Goal: Navigation & Orientation: Find specific page/section

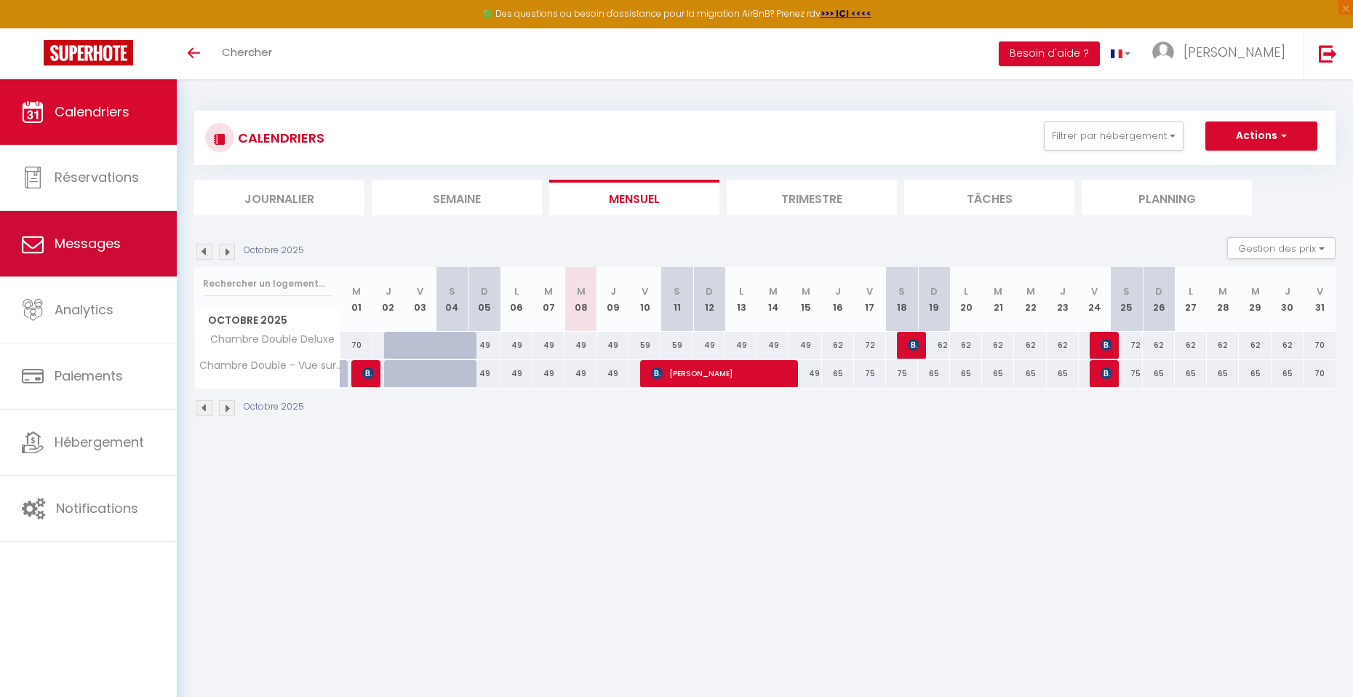
click at [63, 241] on span "Messages" at bounding box center [88, 243] width 66 height 18
select select "message"
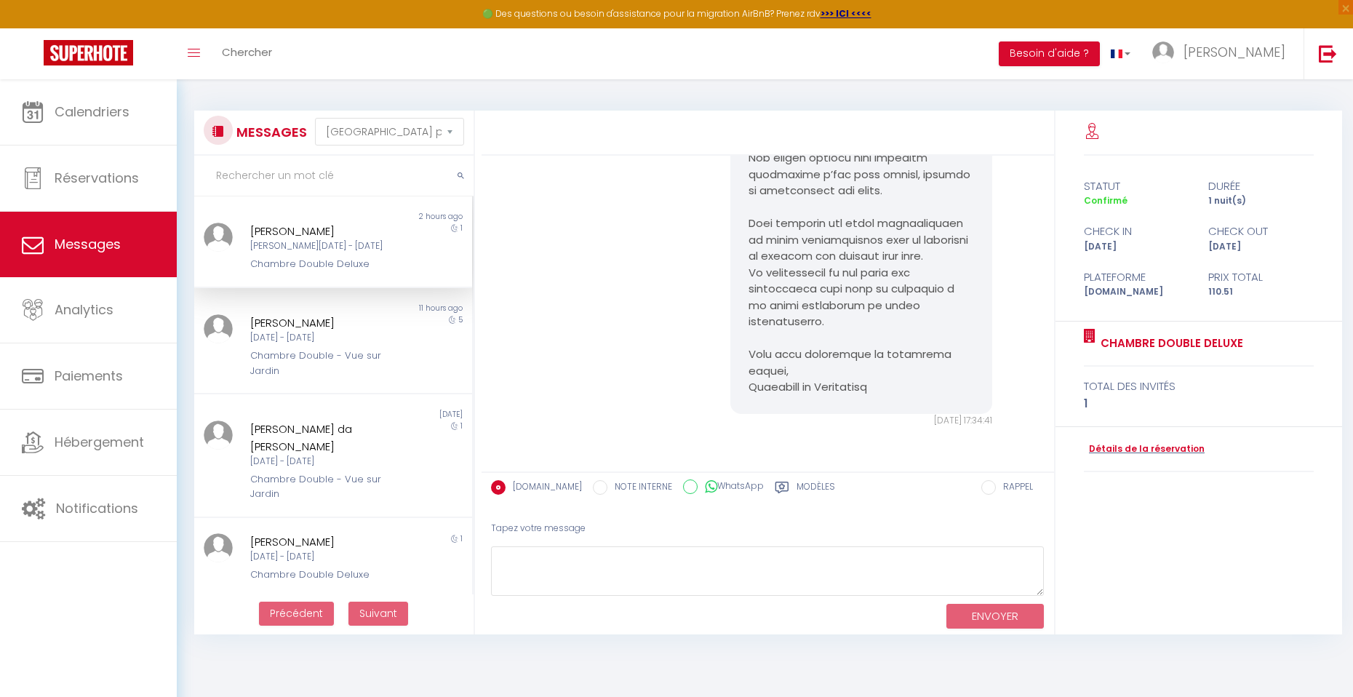
click at [292, 234] on div "[PERSON_NAME]" at bounding box center [321, 231] width 143 height 17
click at [303, 332] on div "[DATE] - [DATE]" at bounding box center [321, 338] width 143 height 14
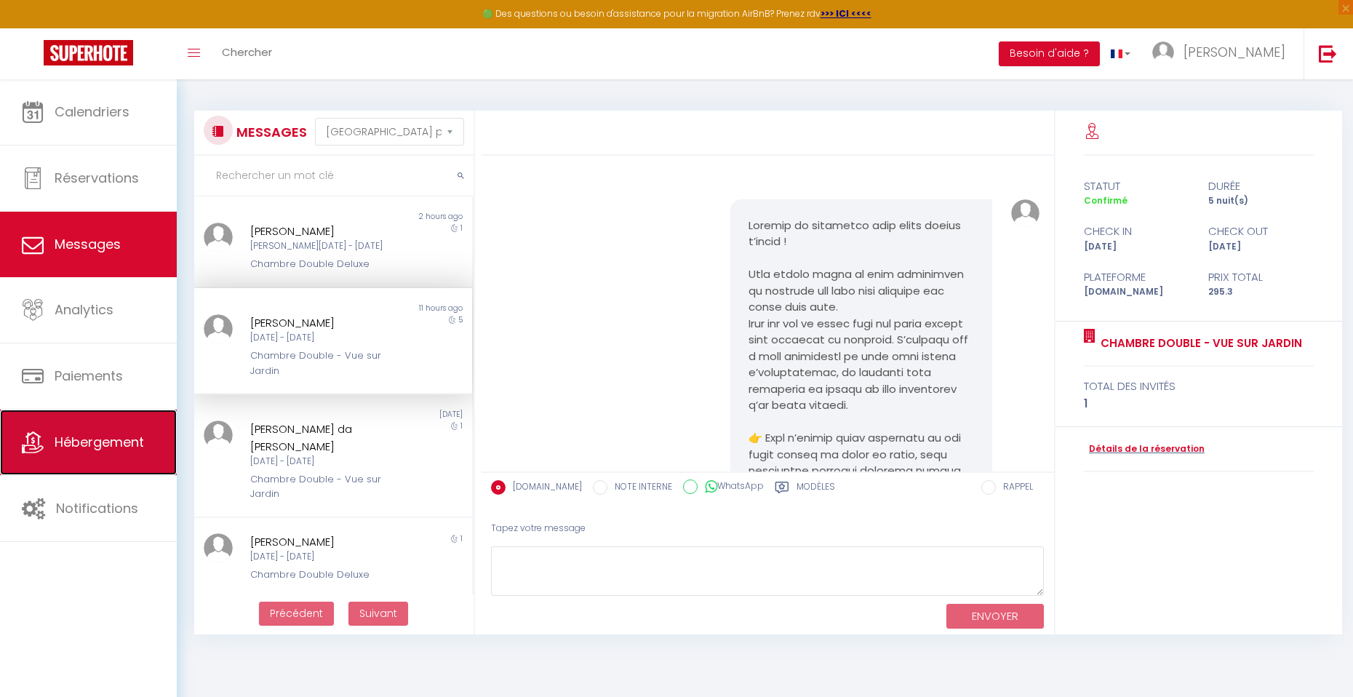
click at [94, 450] on span "Hébergement" at bounding box center [99, 442] width 89 height 18
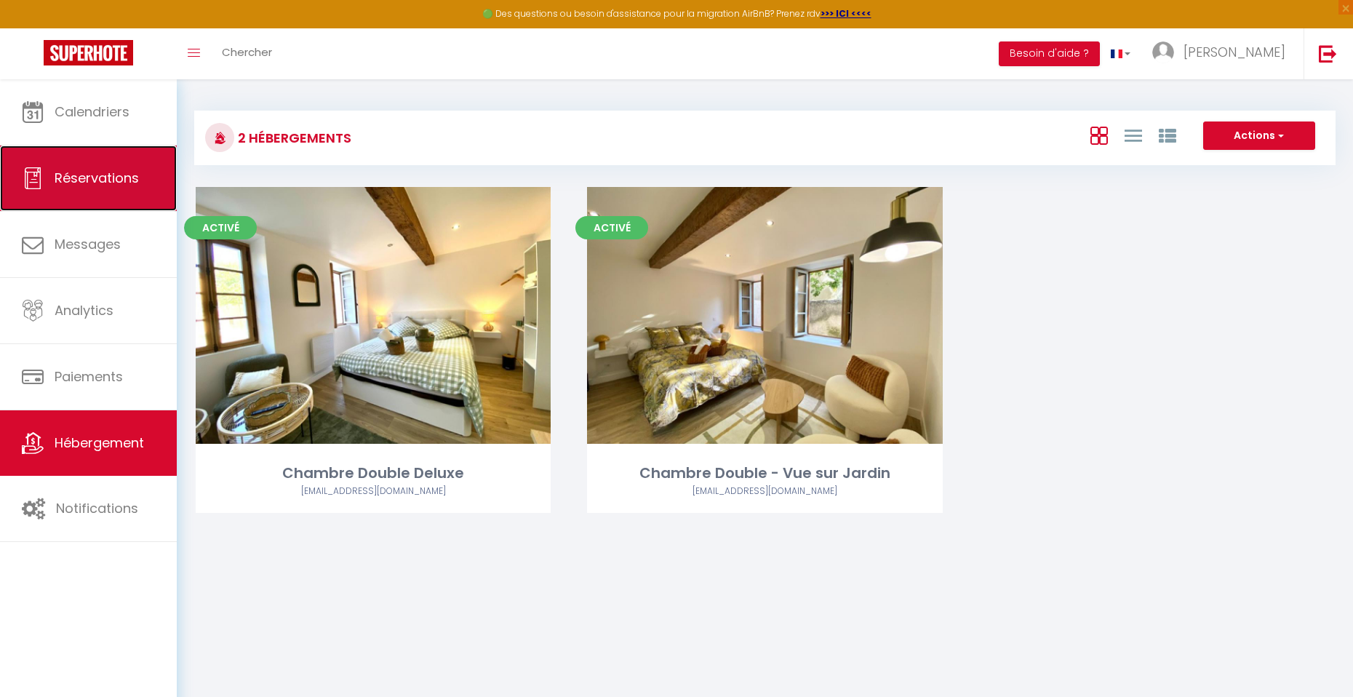
click at [79, 175] on span "Réservations" at bounding box center [97, 178] width 84 height 18
select select "not_cancelled"
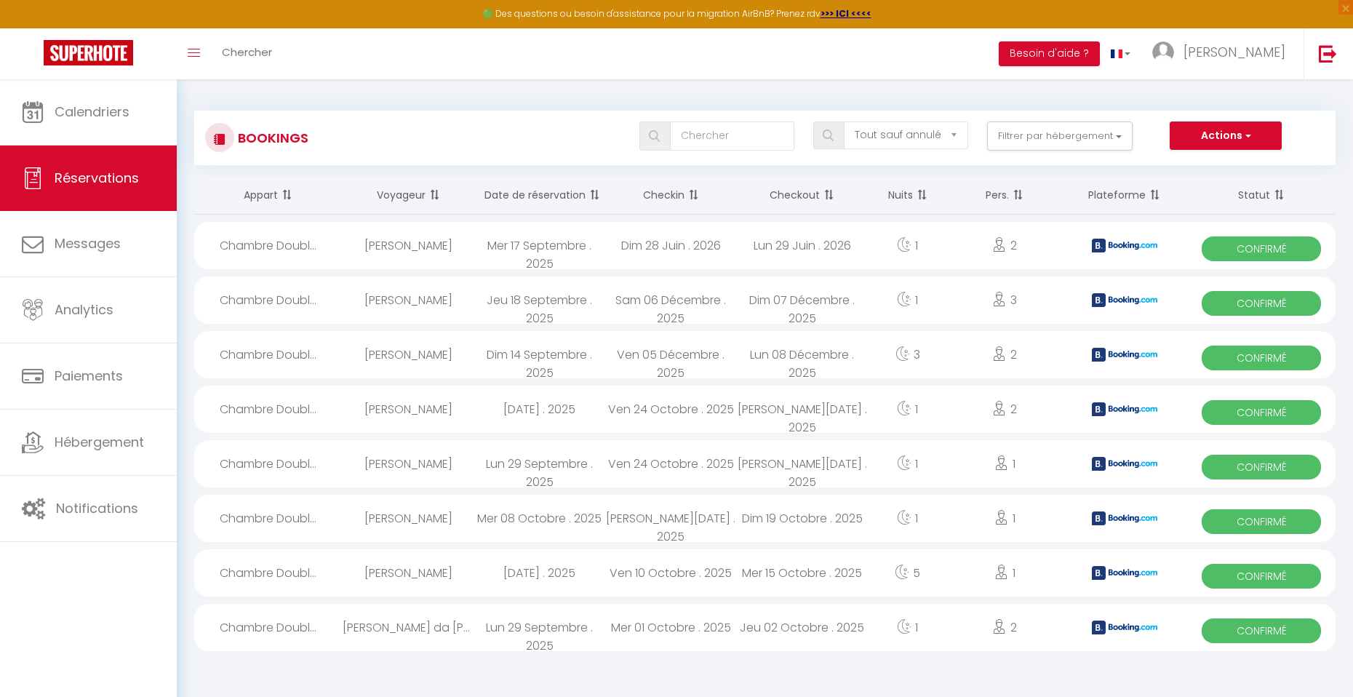
scroll to position [79, 0]
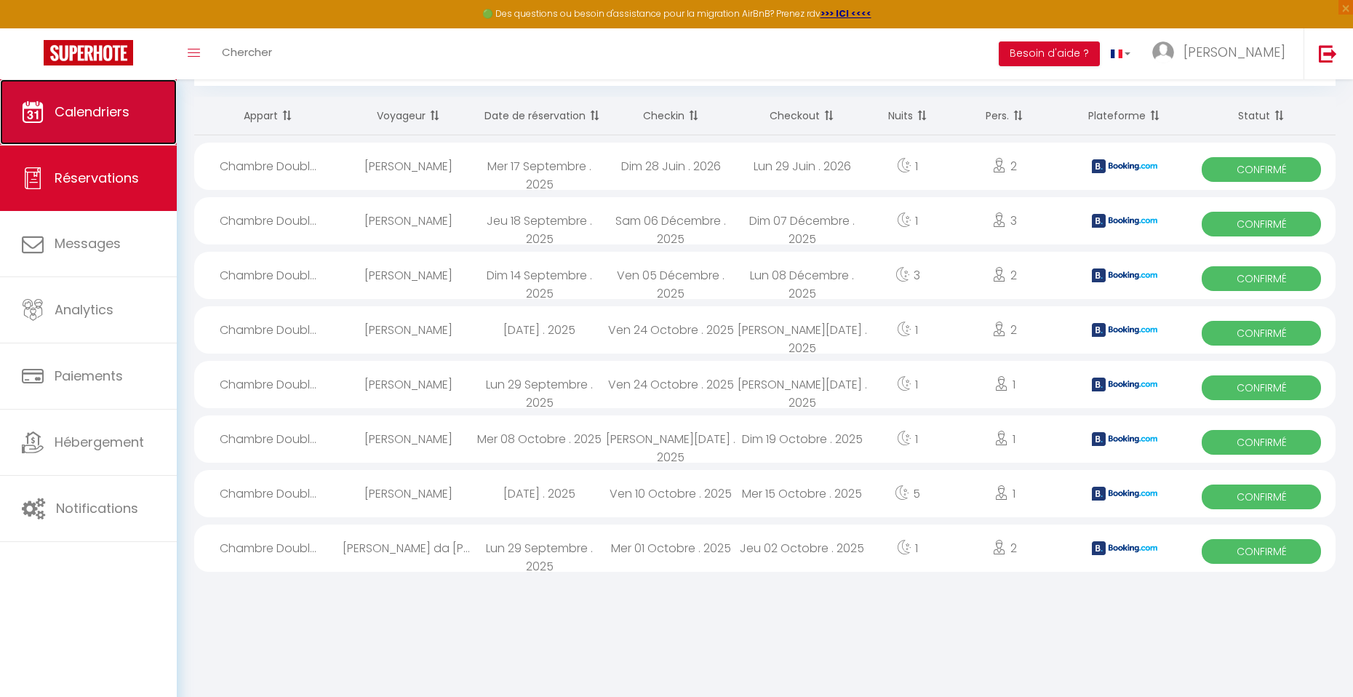
click at [78, 121] on link "Calendriers" at bounding box center [88, 111] width 177 height 65
